Goal: Task Accomplishment & Management: Use online tool/utility

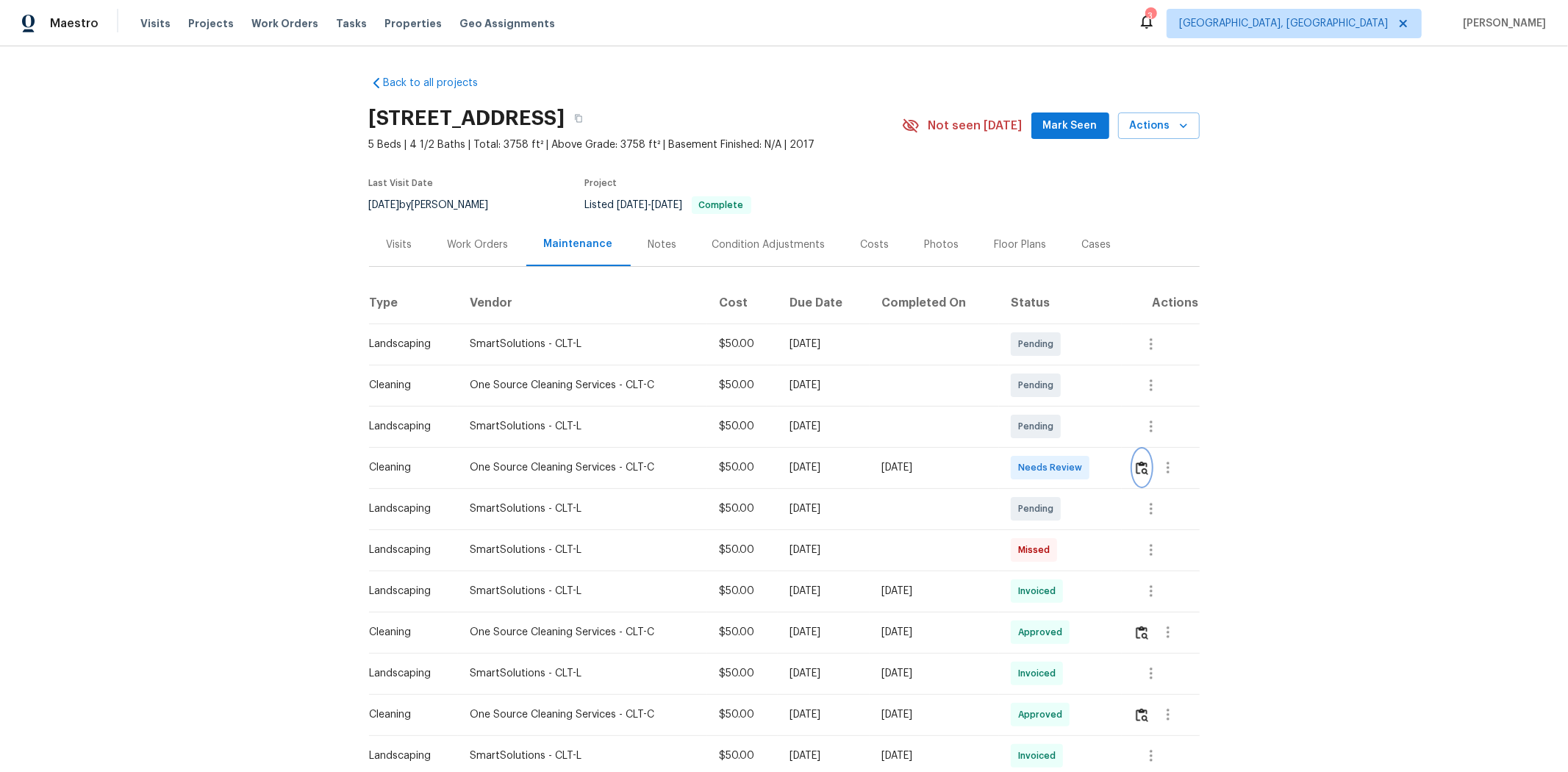
click at [843, 461] on img "button" at bounding box center [1141, 467] width 12 height 14
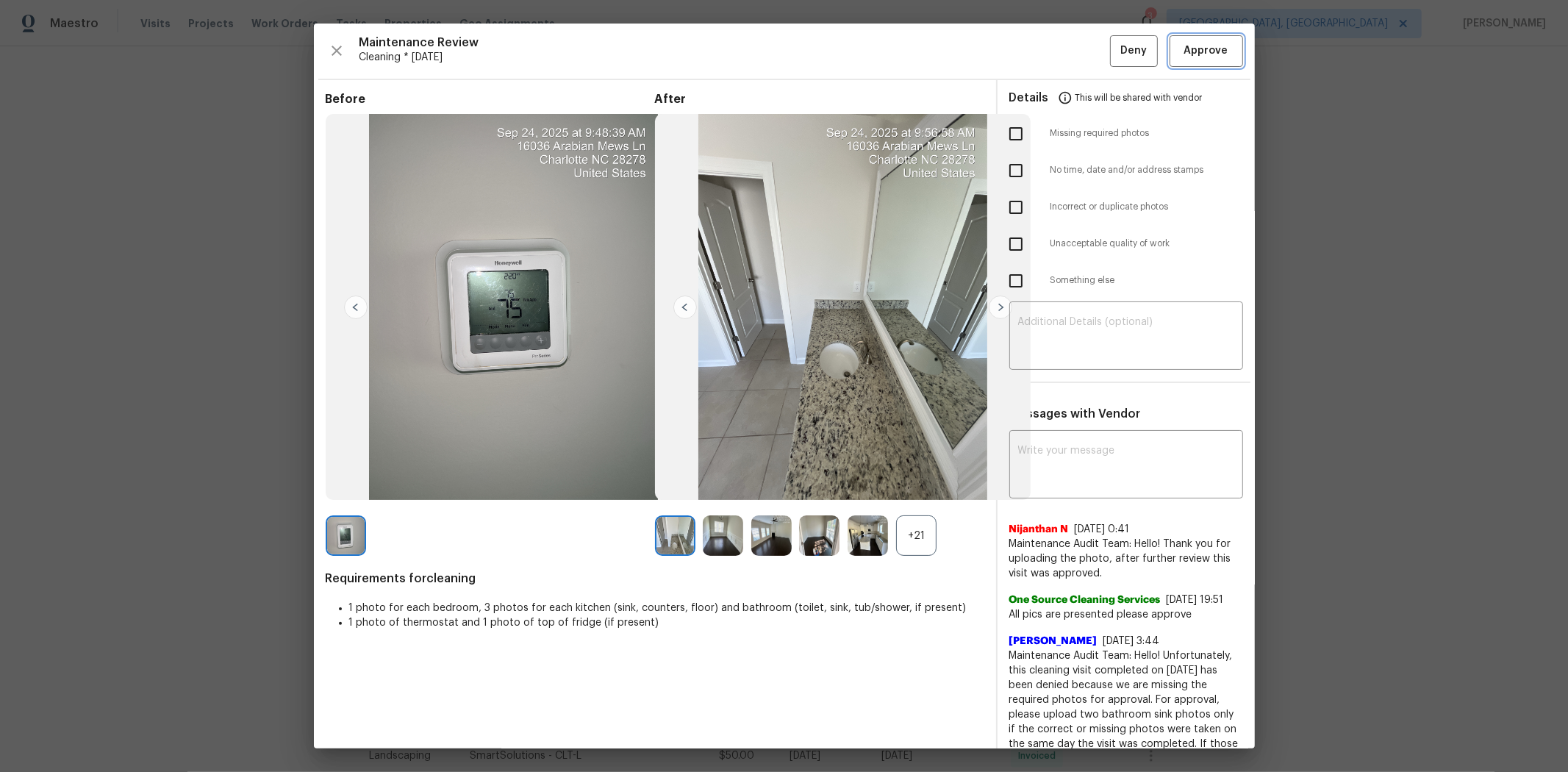
click at [843, 46] on span "Approve" at bounding box center [1206, 51] width 44 height 18
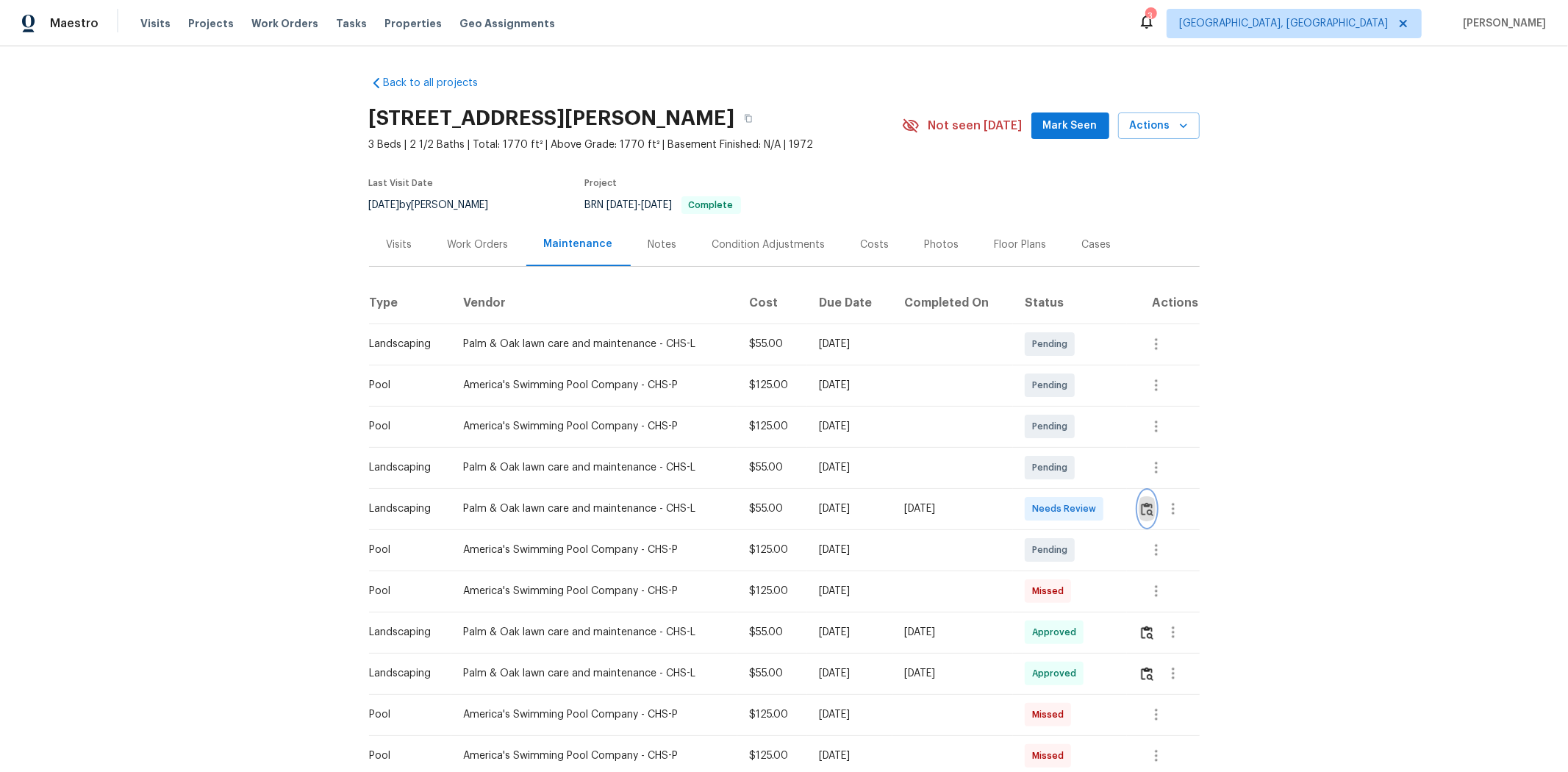
click at [1114, 515] on img "button" at bounding box center [1146, 508] width 12 height 14
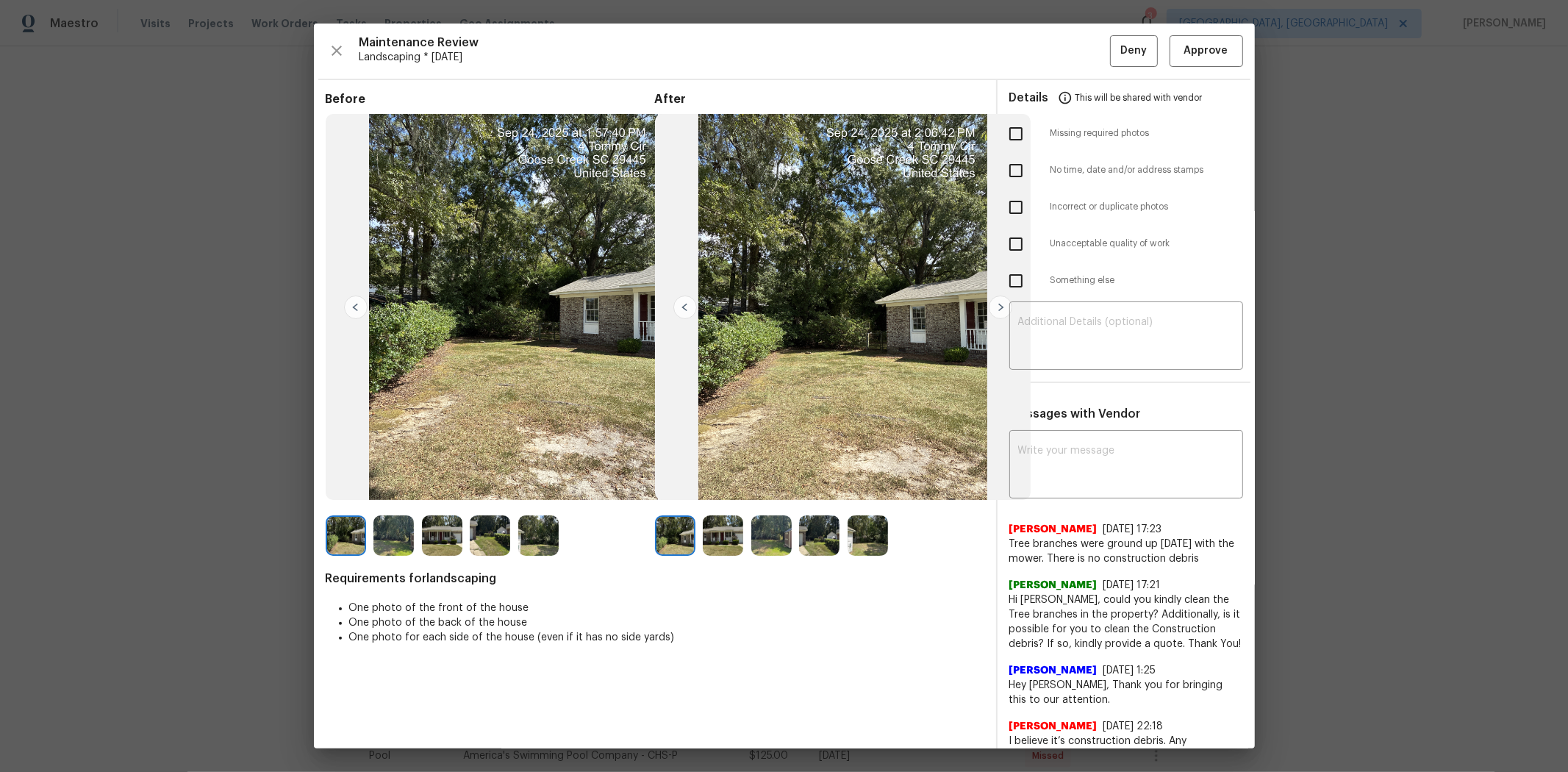
click at [1114, 28] on div "Maintenance Review Landscaping * [DATE] Deny Approve Before After Requirements …" at bounding box center [784, 386] width 941 height 725
click at [1114, 46] on span "Approve" at bounding box center [1206, 51] width 44 height 18
